Goal: Task Accomplishment & Management: Use online tool/utility

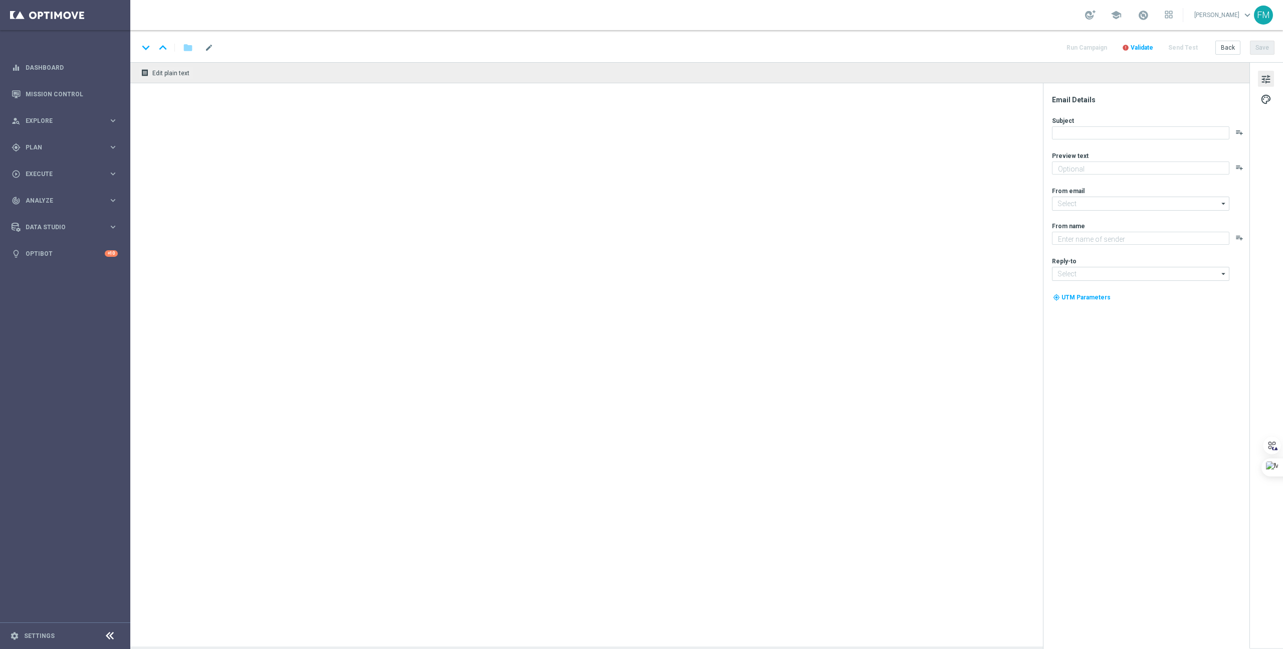
type textarea "10 rodadas grátis no Lucky Halloween — sem depósito, sem custo, só diversão!"
type textarea "Lottoland"
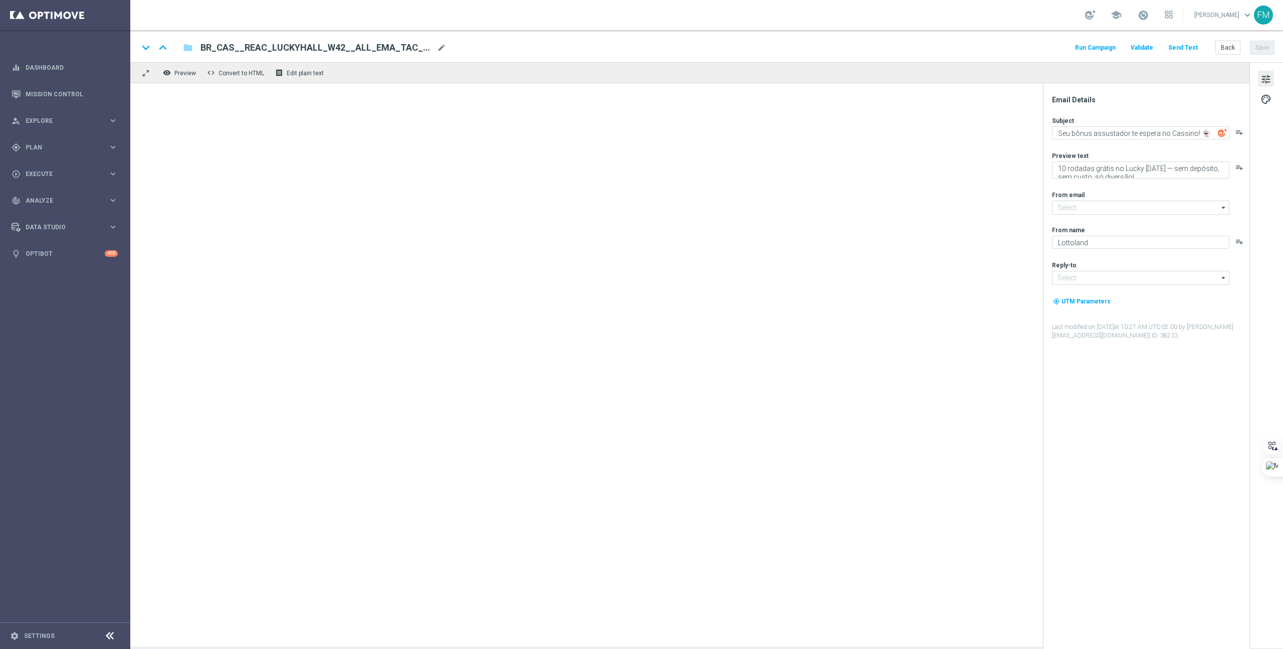
type input "mail@crm.lottoland.bet.br"
type input "contato@lottoland.bet.br"
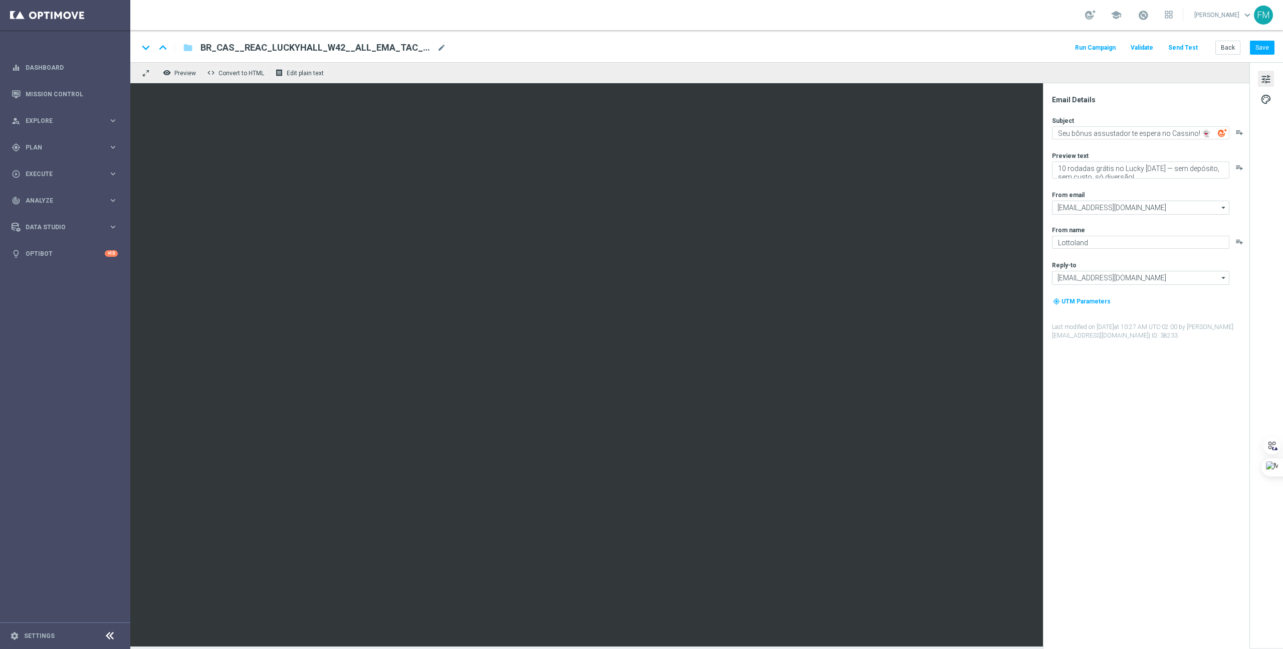
click at [1189, 48] on button "Send Test" at bounding box center [1183, 48] width 33 height 14
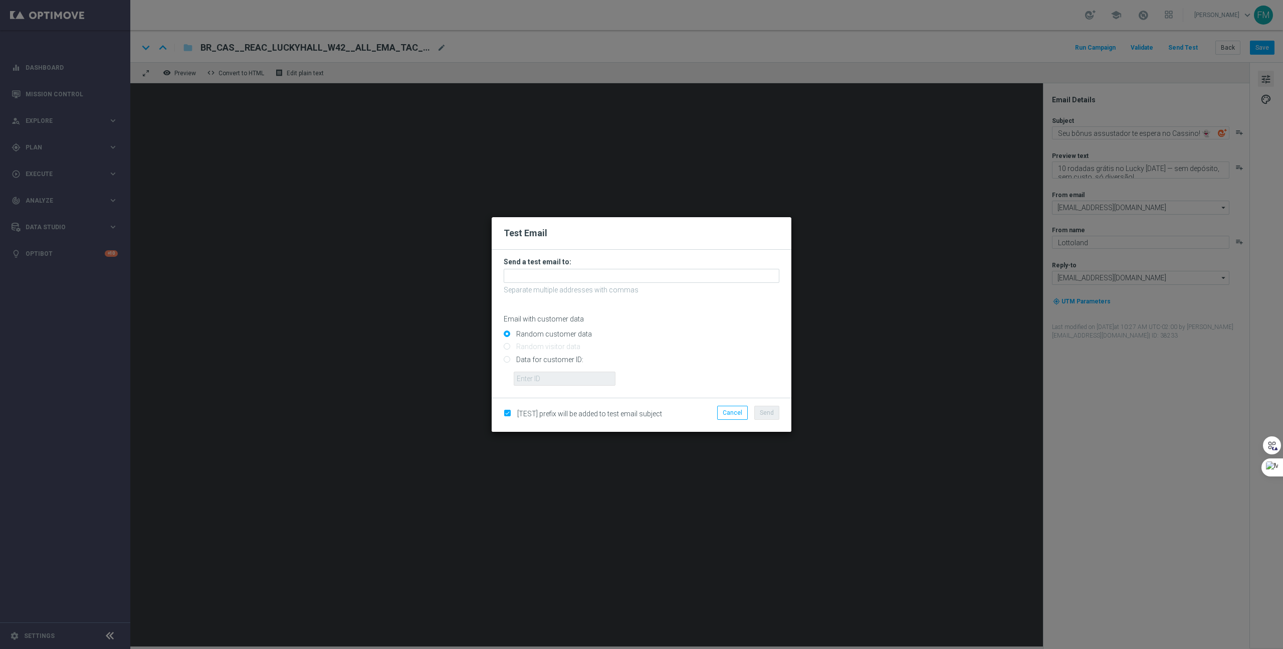
click at [546, 358] on input "Data for customer ID:" at bounding box center [642, 363] width 276 height 14
radio input "true"
click at [549, 376] on input "text" at bounding box center [565, 378] width 102 height 14
paste input "324659238"
type input "324659238"
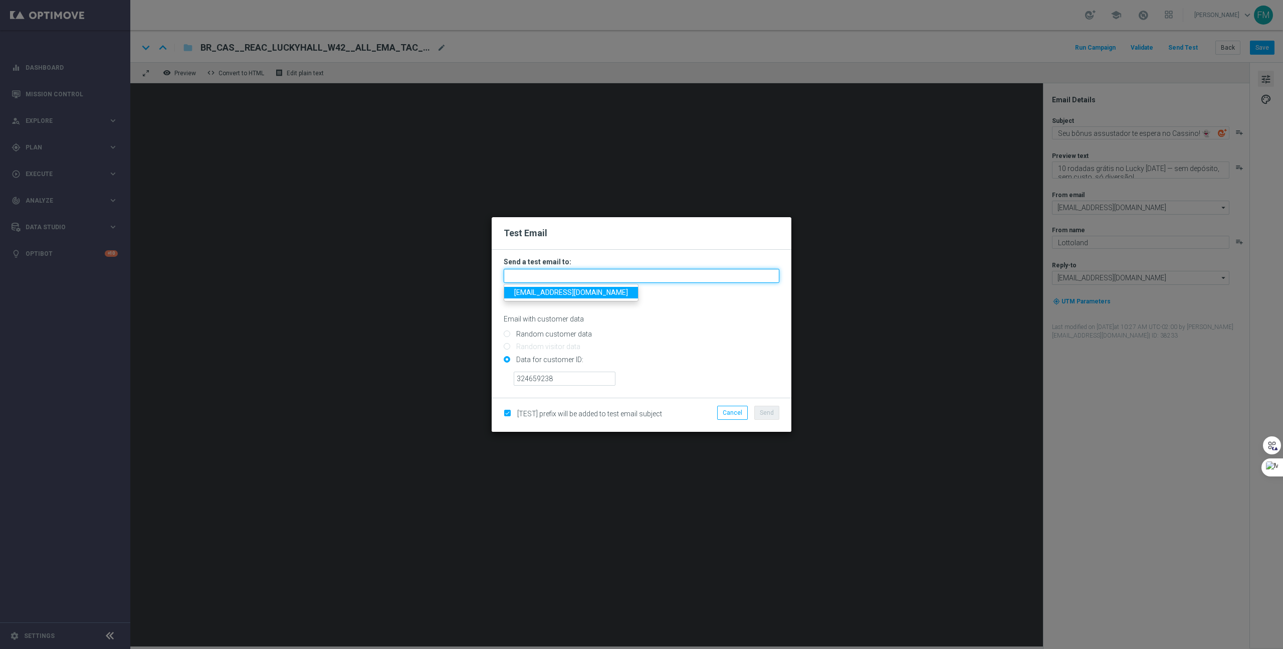
click at [547, 273] on input "text" at bounding box center [642, 276] width 276 height 14
click at [545, 292] on span "fabianlottoland@gmail.com" at bounding box center [571, 292] width 114 height 8
type input "fabianlottoland@gmail.com"
click at [770, 410] on span "Send" at bounding box center [767, 412] width 14 height 7
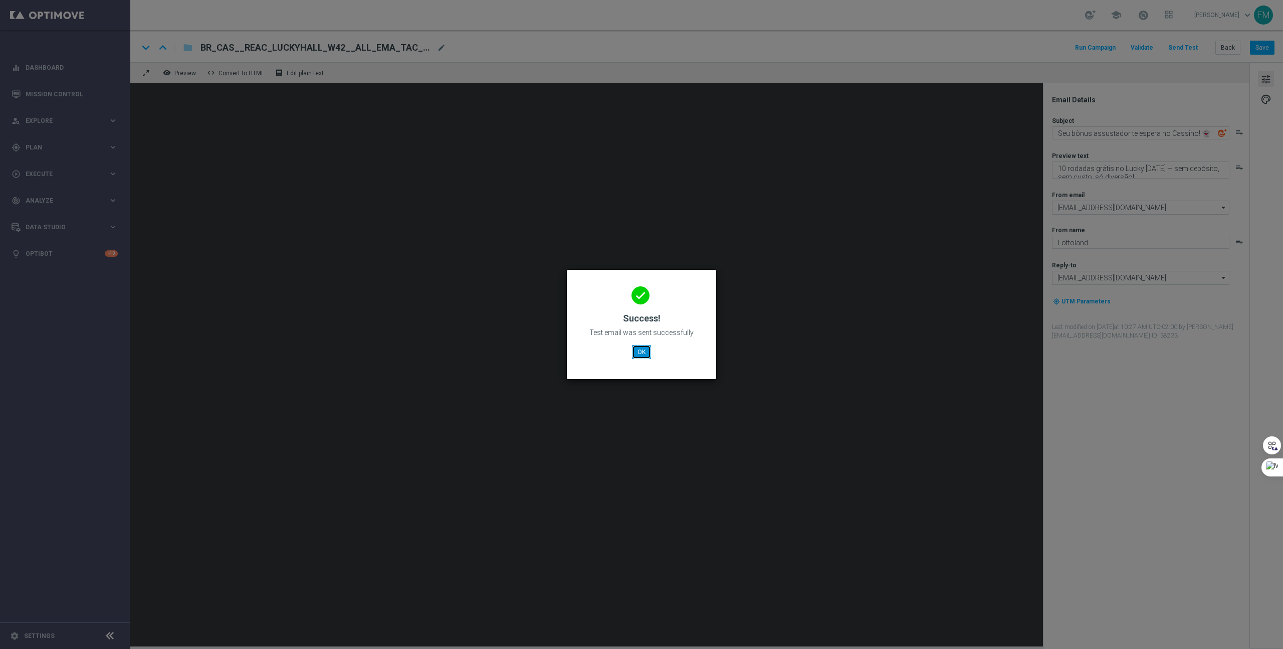
click at [638, 350] on button "OK" at bounding box center [641, 352] width 19 height 14
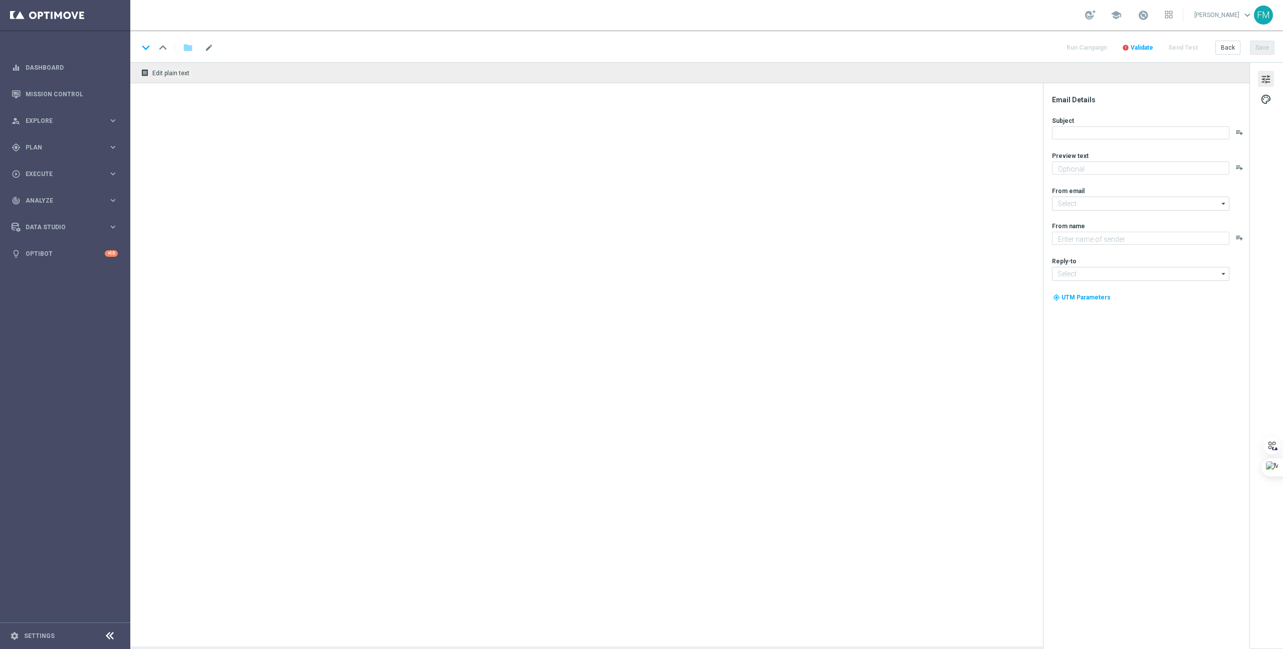
type textarea "Reapareça no Cassino e ganhe 10 rodadas grátis no Lucky [DATE]!"
type textarea "Lottoland"
type input "[EMAIL_ADDRESS][DOMAIN_NAME]"
